Goal: Find specific page/section: Find specific page/section

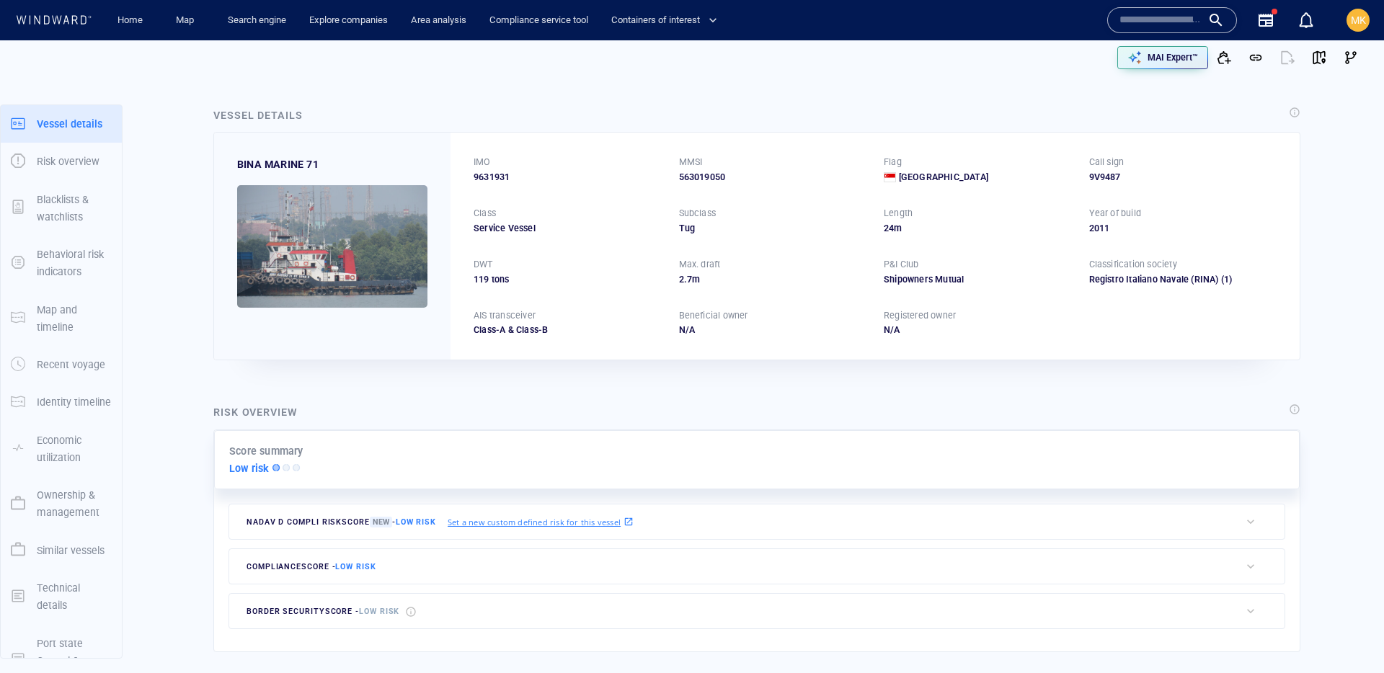
click at [1152, 14] on input "text" at bounding box center [1161, 20] width 82 height 22
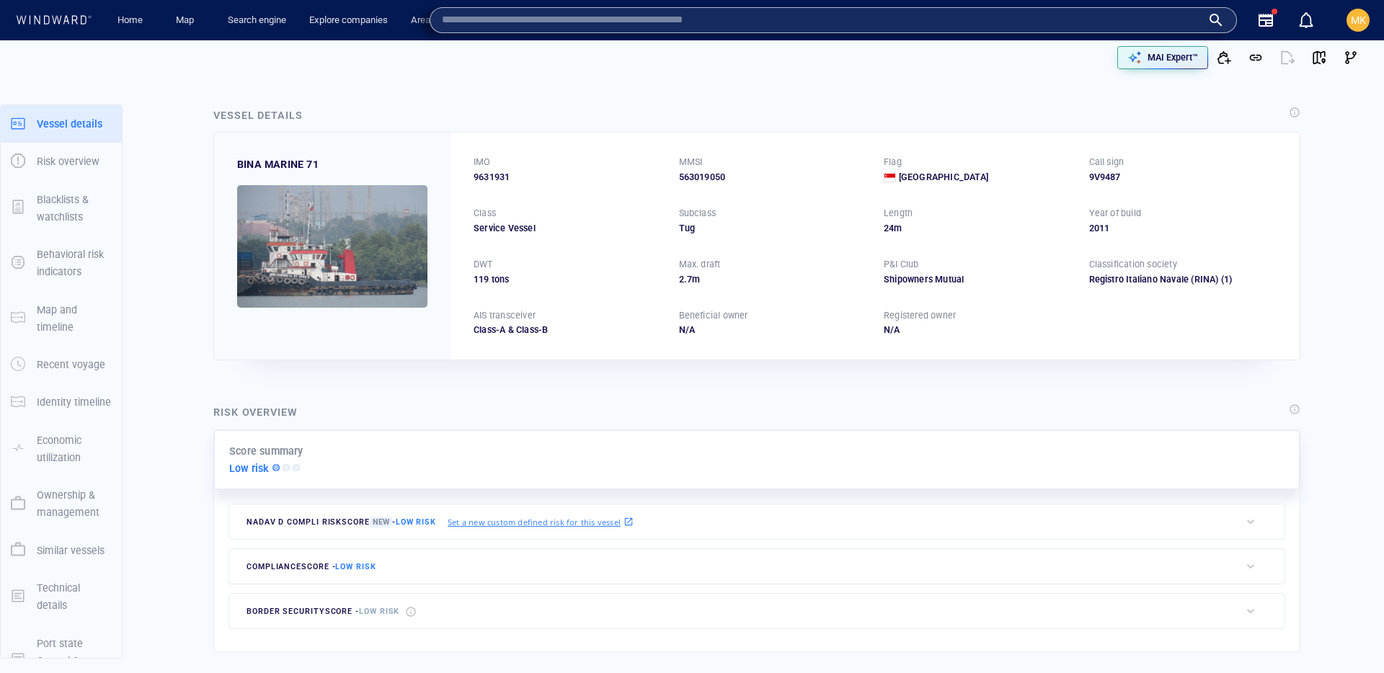
paste input "*******"
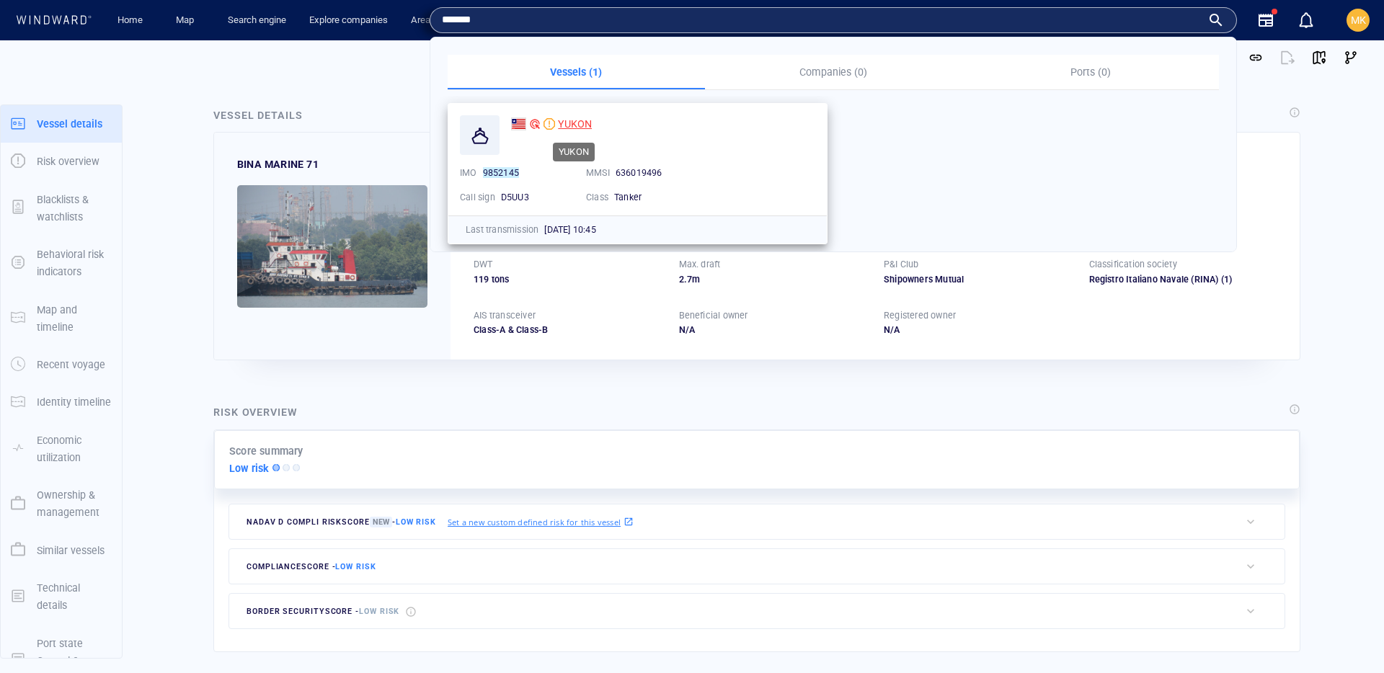
type input "*******"
click at [582, 123] on span "YUKON" at bounding box center [575, 124] width 34 height 12
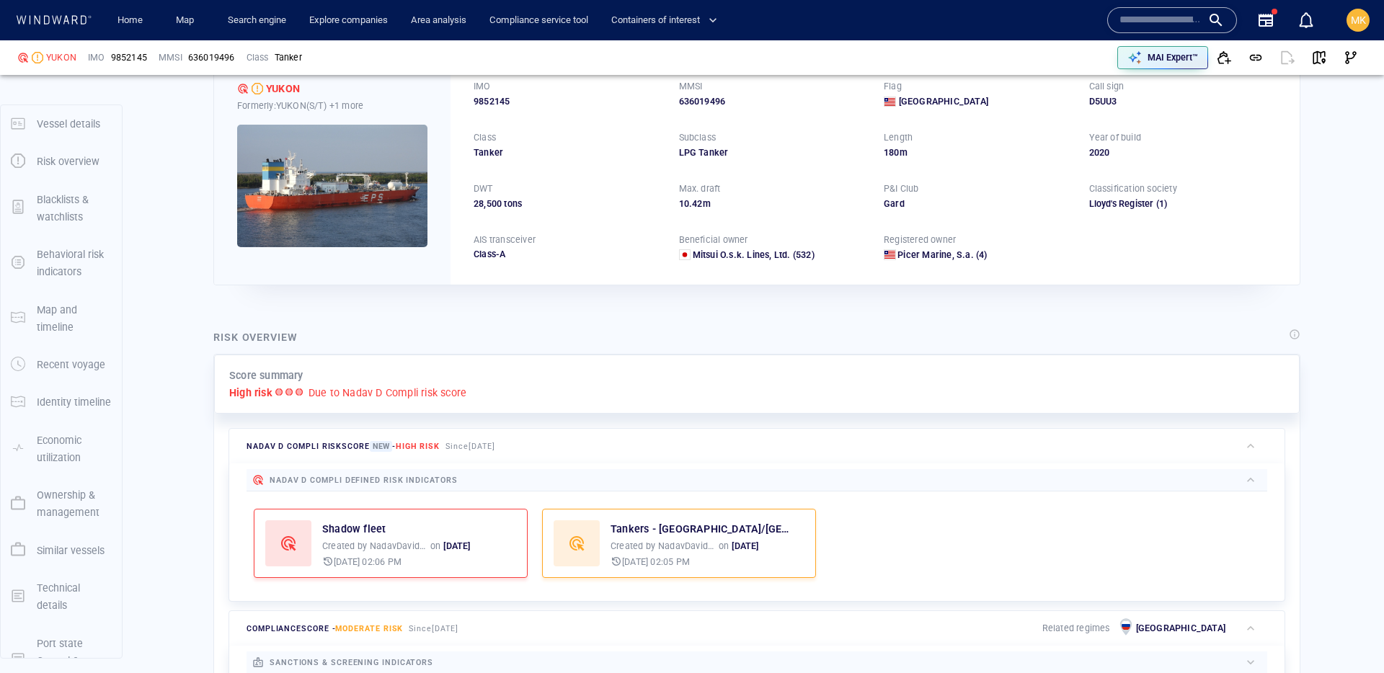
scroll to position [37, 0]
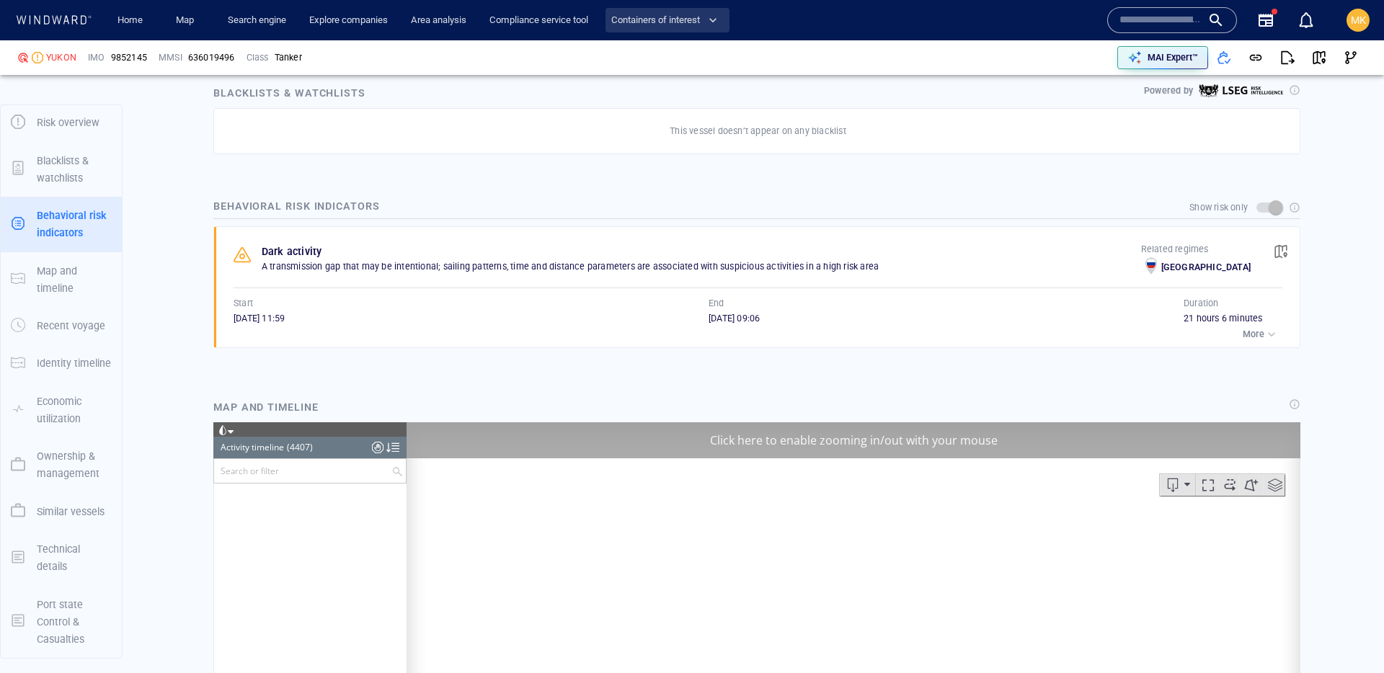
scroll to position [7177, 0]
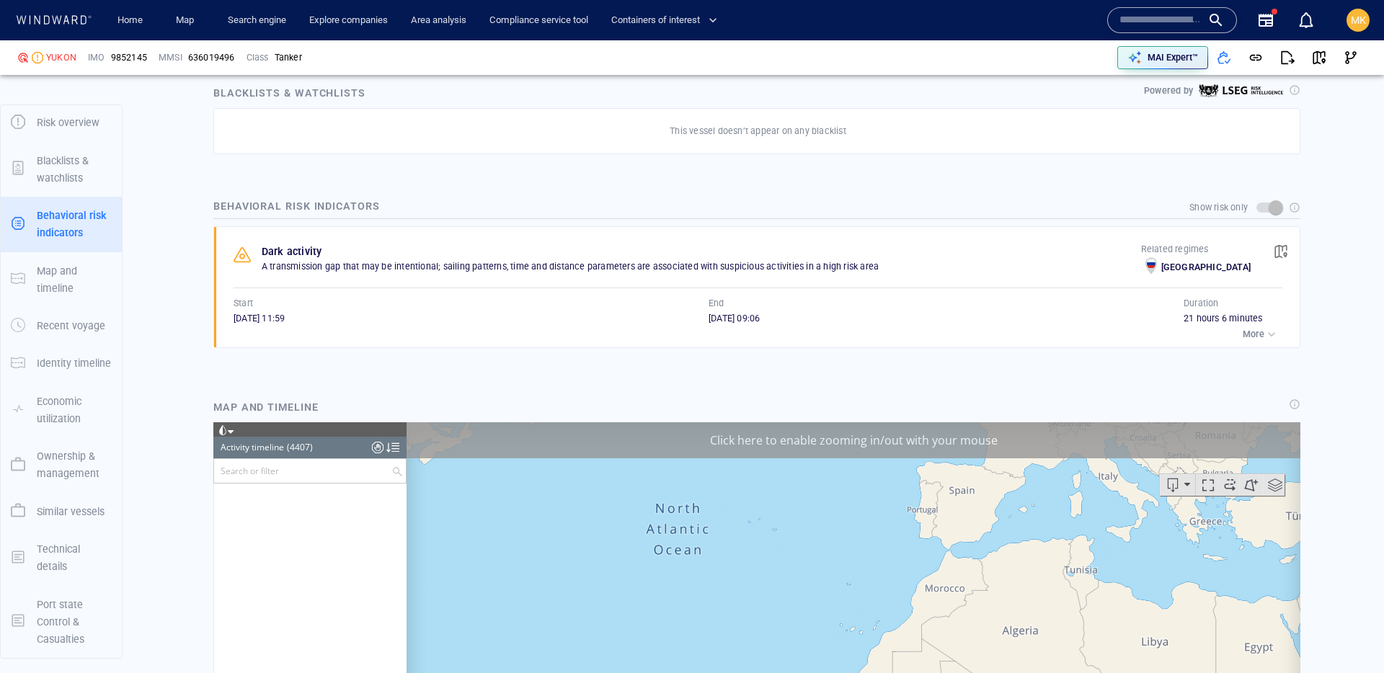
scroll to position [174357, 0]
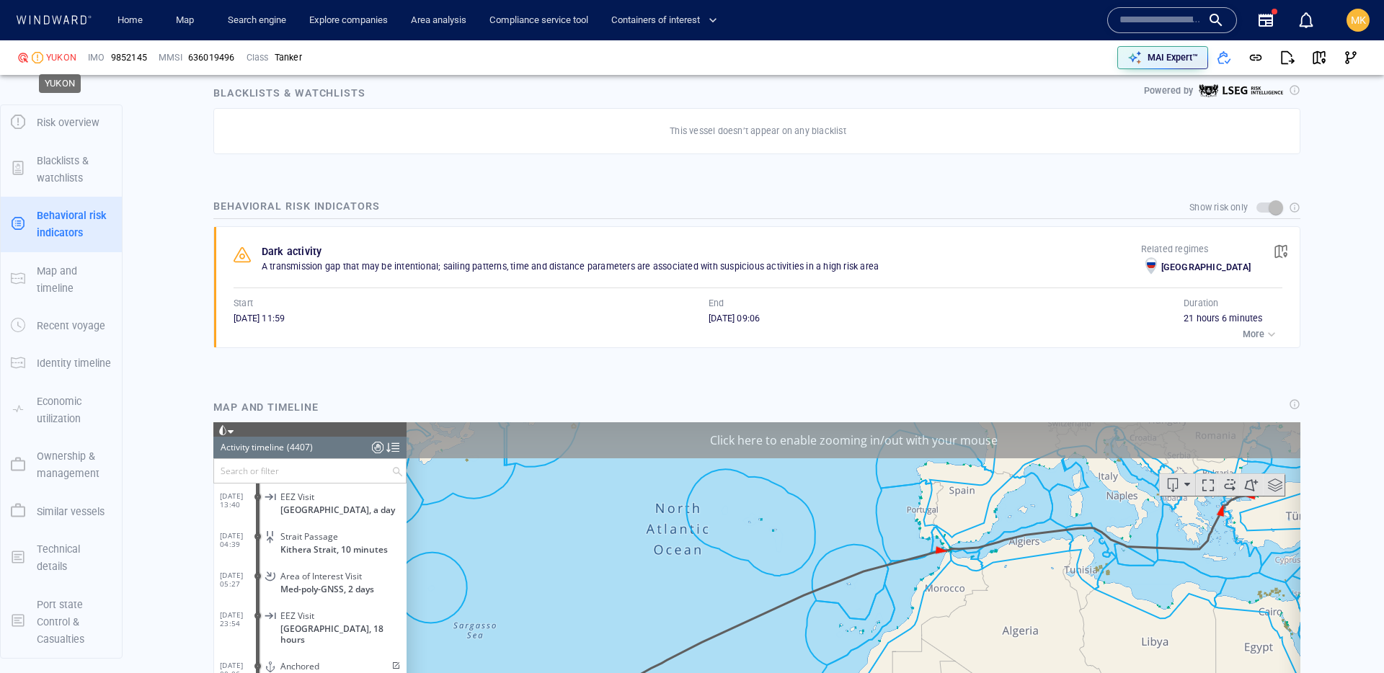
click at [61, 57] on div "YUKON" at bounding box center [61, 57] width 30 height 13
copy div "YUKON"
click at [135, 59] on span "9852145" at bounding box center [129, 57] width 36 height 13
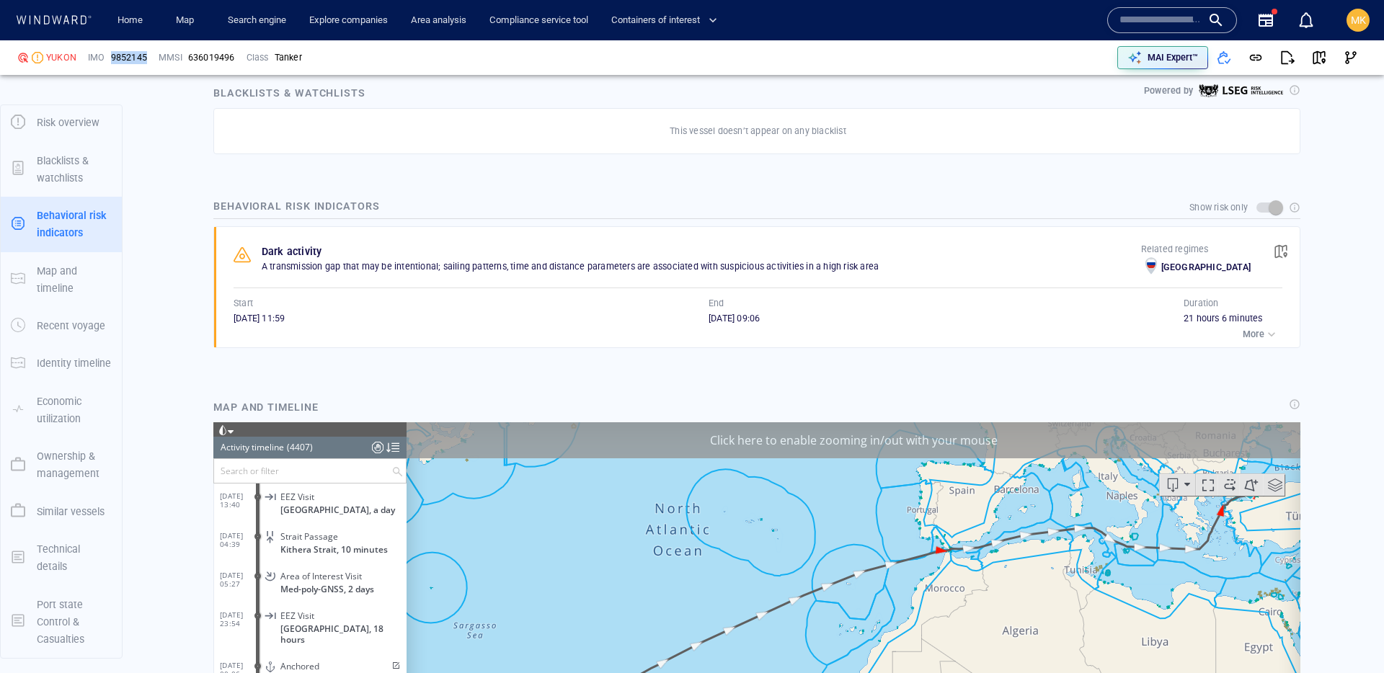
copy span "9852145"
